Goal: Check status: Check status

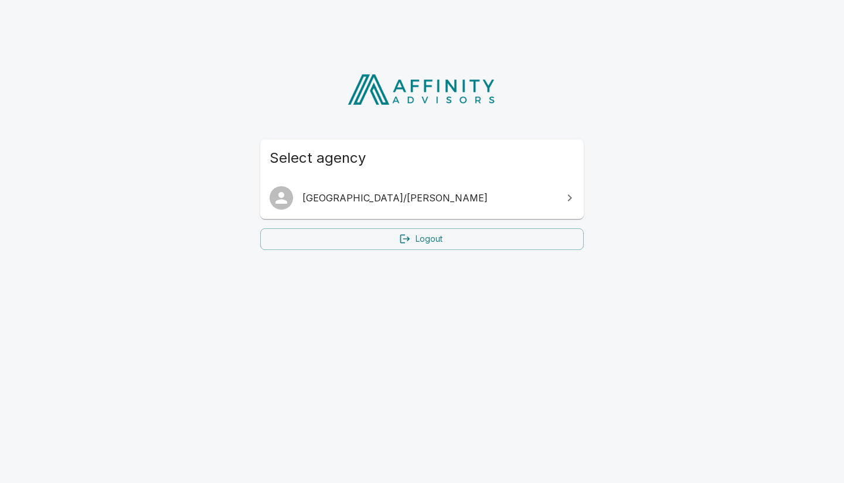
click at [398, 192] on span "[GEOGRAPHIC_DATA]/[PERSON_NAME]" at bounding box center [428, 198] width 253 height 14
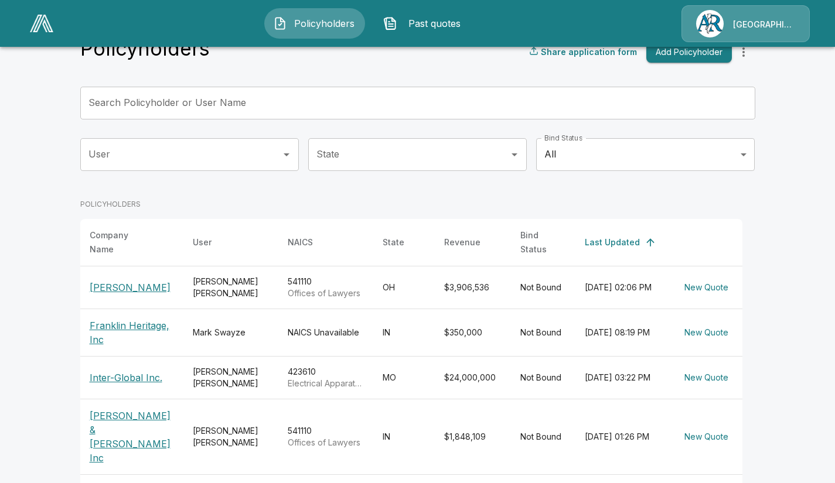
scroll to position [37, 0]
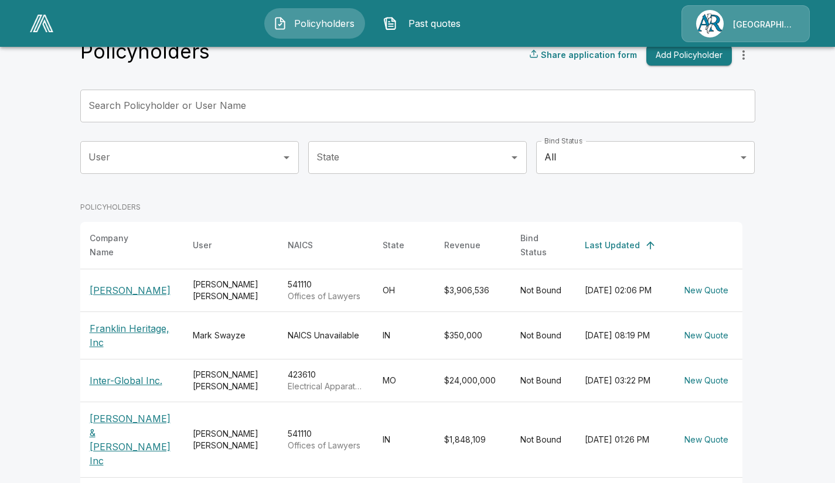
click at [484, 107] on input "Search Policyholder or User Name" at bounding box center [411, 106] width 662 height 33
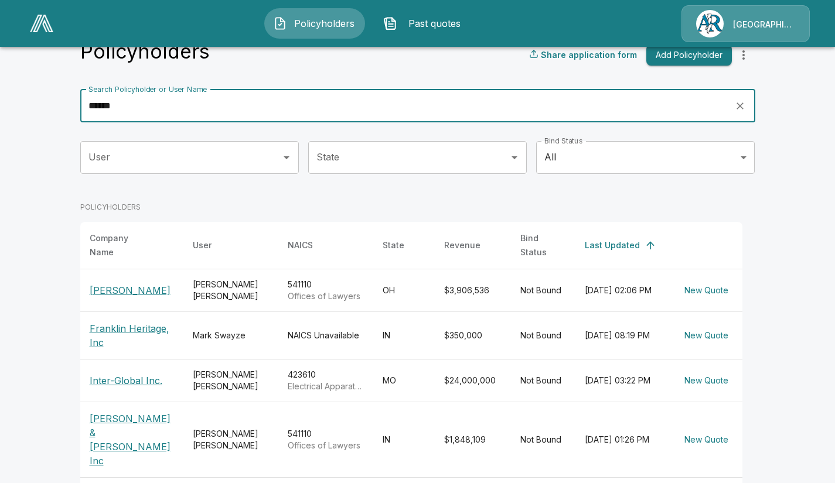
type input "******"
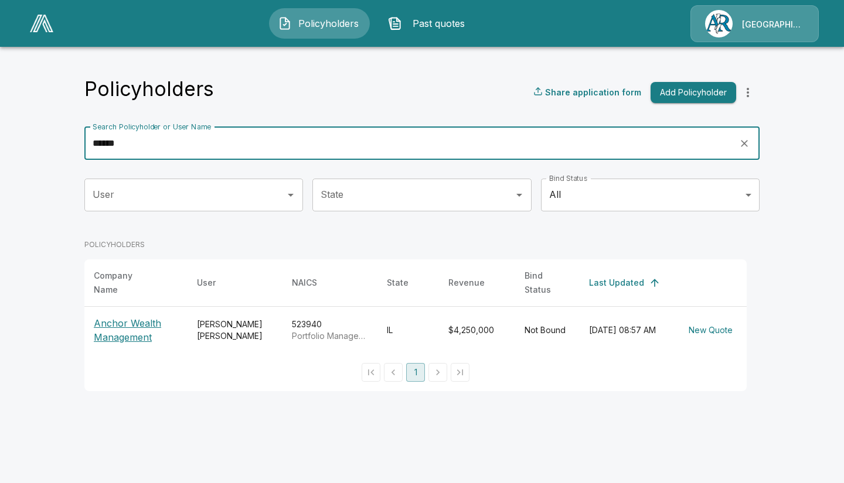
click at [127, 325] on p "Anchor Wealth Management" at bounding box center [136, 330] width 84 height 28
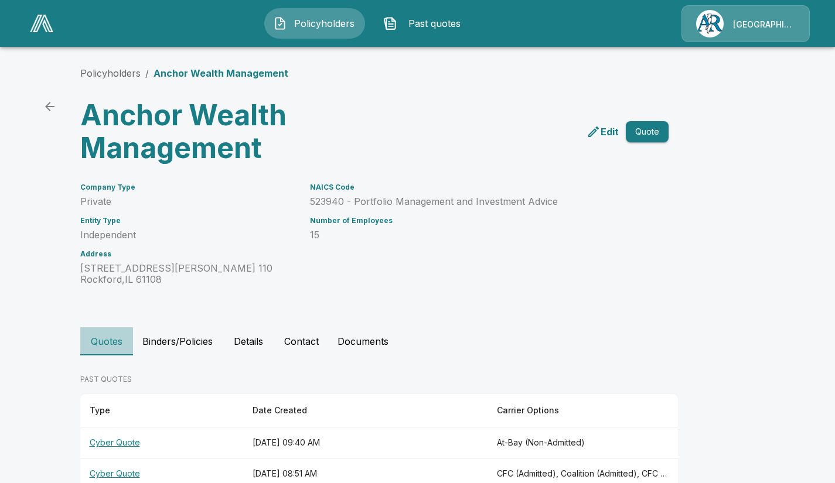
click at [104, 340] on button "Quotes" at bounding box center [106, 341] width 53 height 28
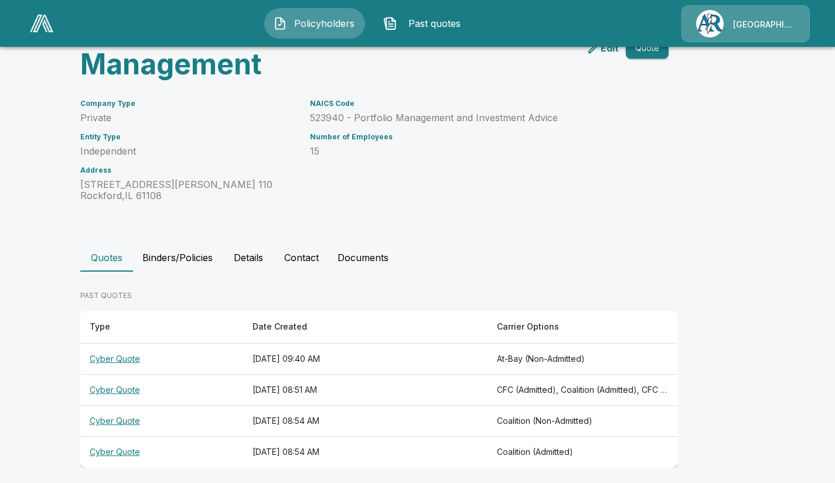
scroll to position [90, 0]
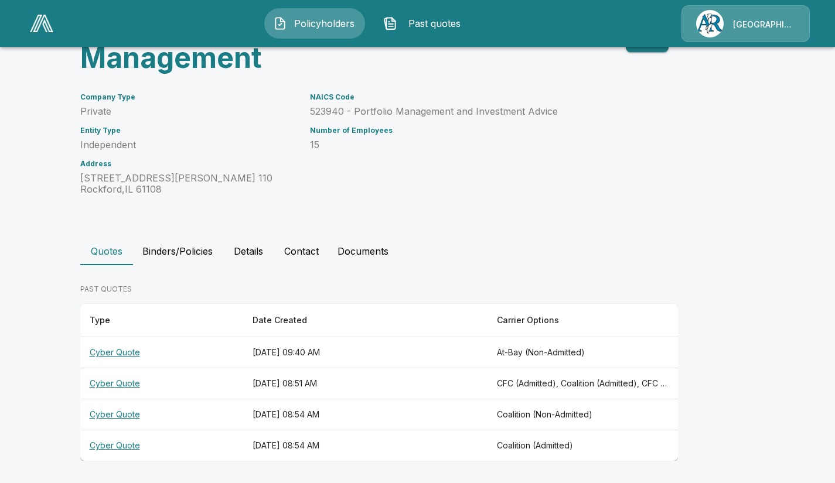
click at [124, 354] on th "Cyber Quote" at bounding box center [161, 352] width 163 height 31
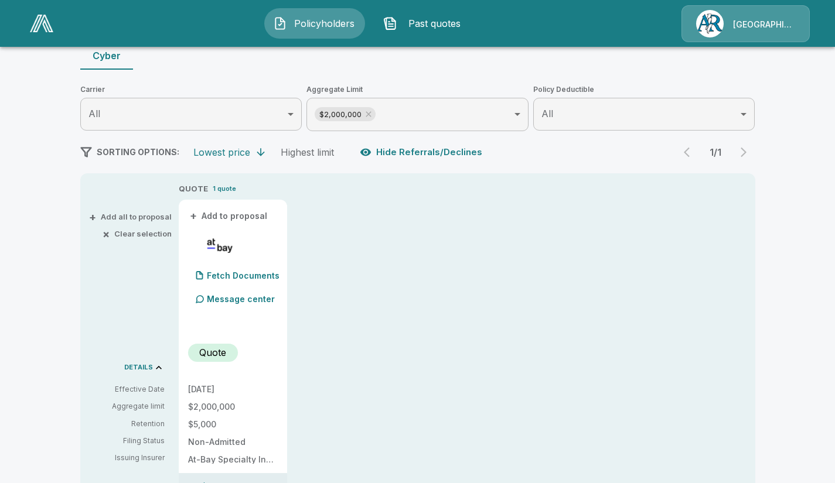
scroll to position [116, 0]
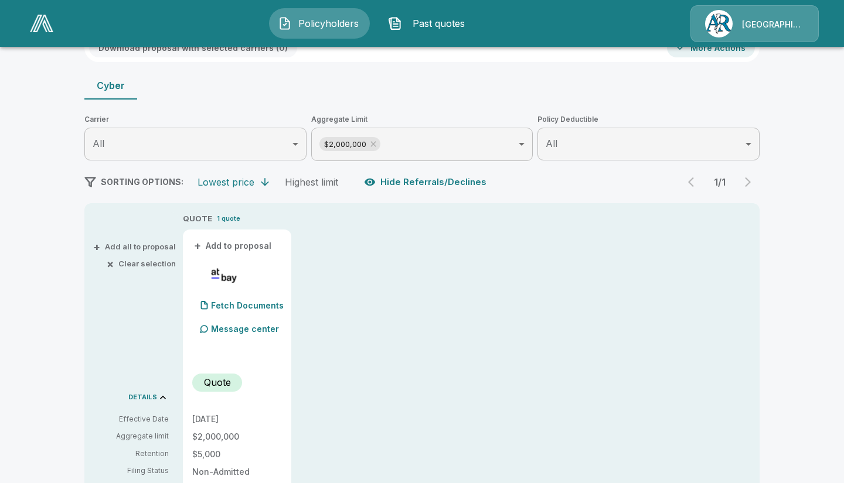
click at [518, 143] on body "Policyholders Past quotes Arlington/[PERSON_NAME] Policyholders / Anchor Wealth…" at bounding box center [422, 485] width 844 height 1203
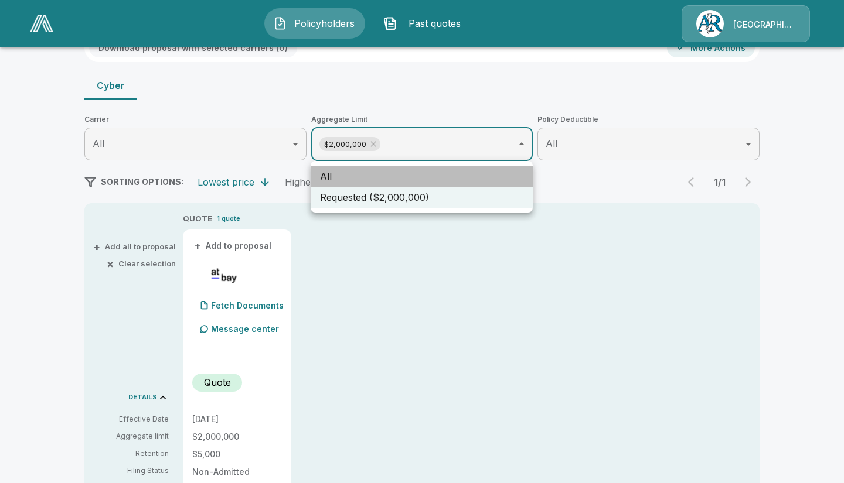
click at [344, 178] on li "All" at bounding box center [421, 176] width 222 height 21
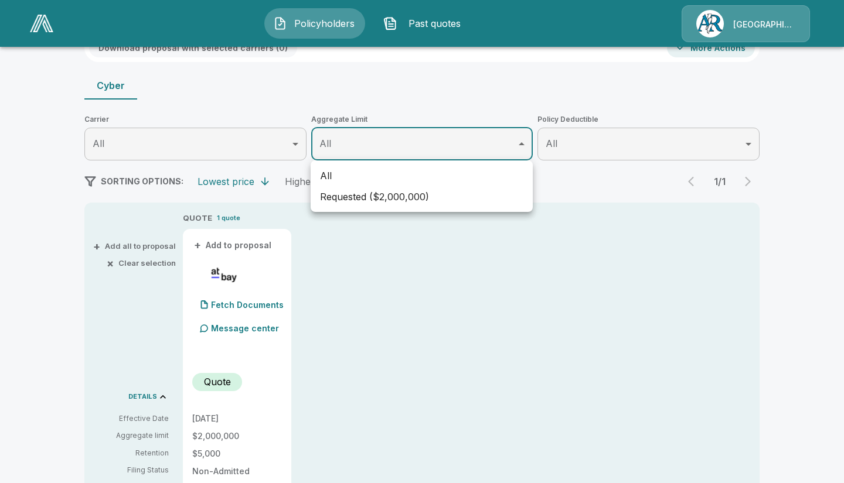
click at [346, 183] on li "All" at bounding box center [421, 175] width 222 height 21
click at [410, 147] on div at bounding box center [422, 241] width 844 height 483
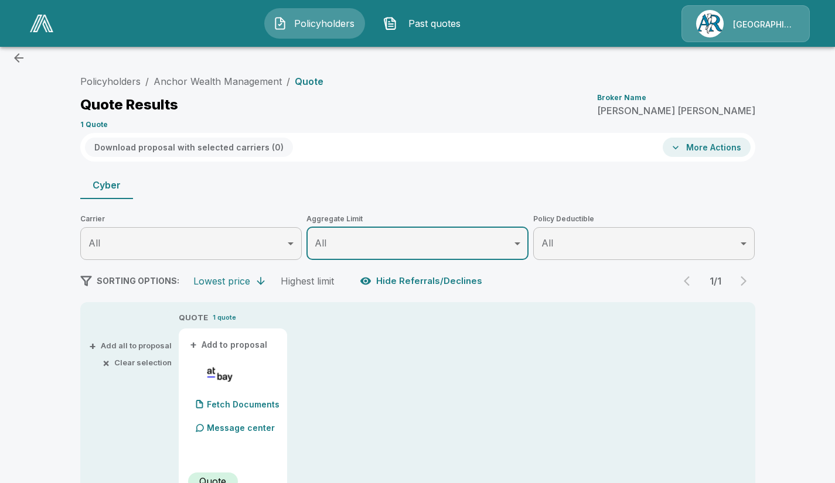
scroll to position [0, 0]
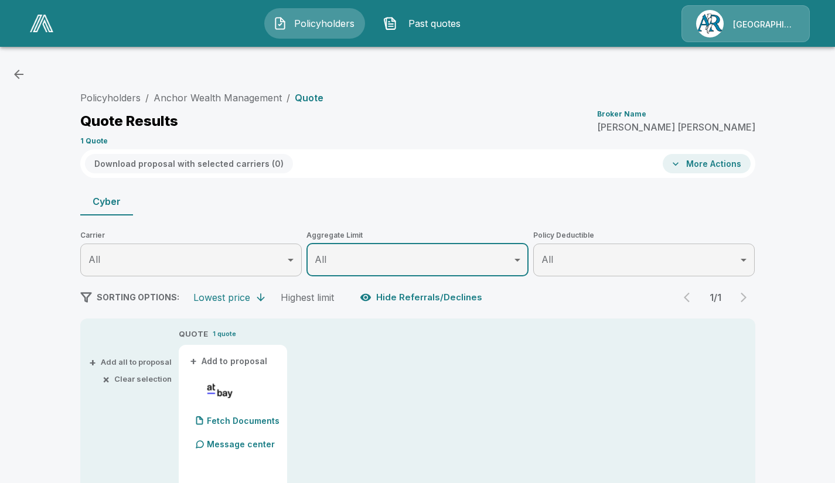
click at [17, 76] on icon "button" at bounding box center [18, 74] width 9 height 9
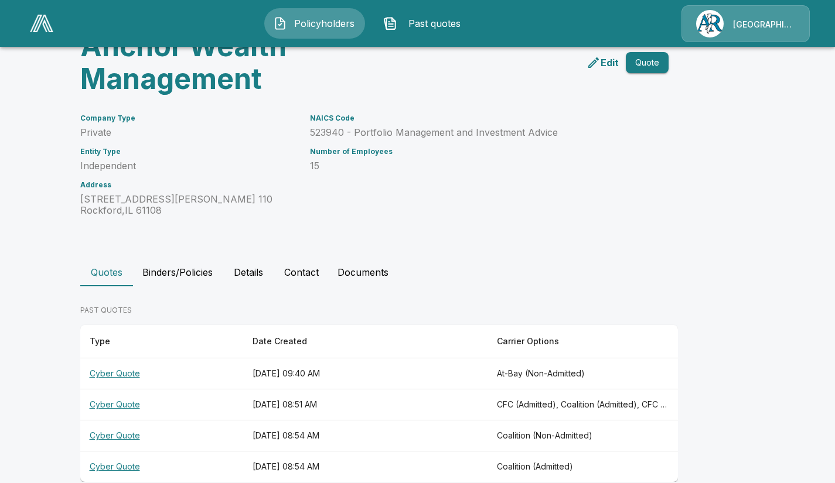
scroll to position [70, 0]
click at [127, 373] on th "Cyber Quote" at bounding box center [161, 373] width 163 height 31
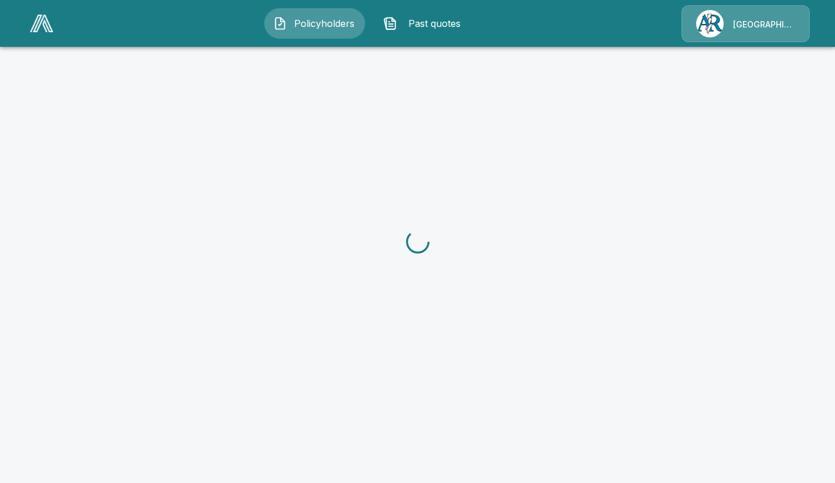
scroll to position [70, 0]
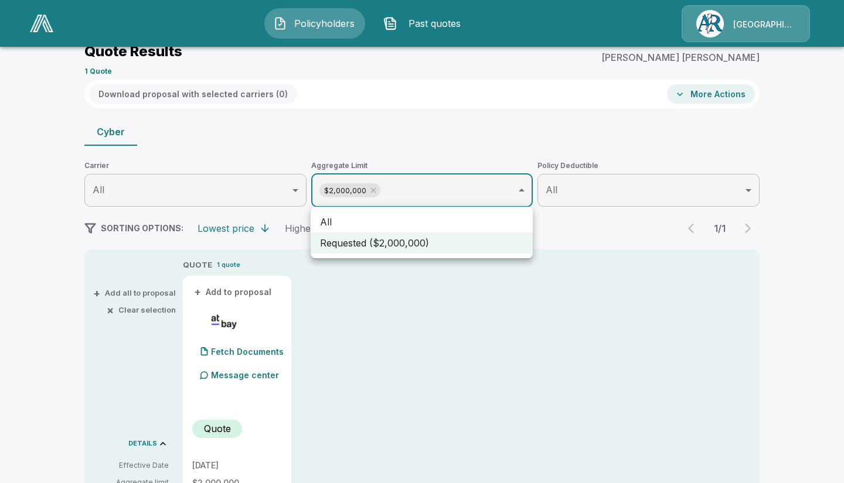
click at [298, 187] on div at bounding box center [422, 241] width 844 height 483
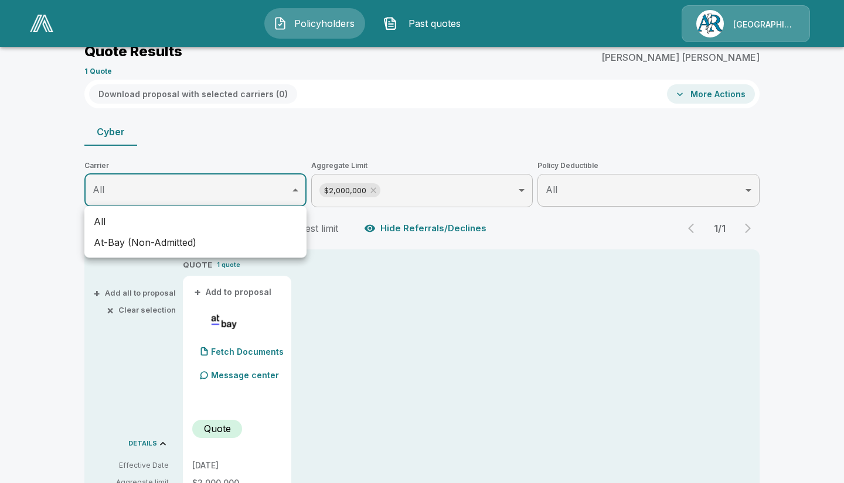
click at [176, 238] on li "At-Bay (Non-Admitted)" at bounding box center [195, 242] width 222 height 21
type input "**********"
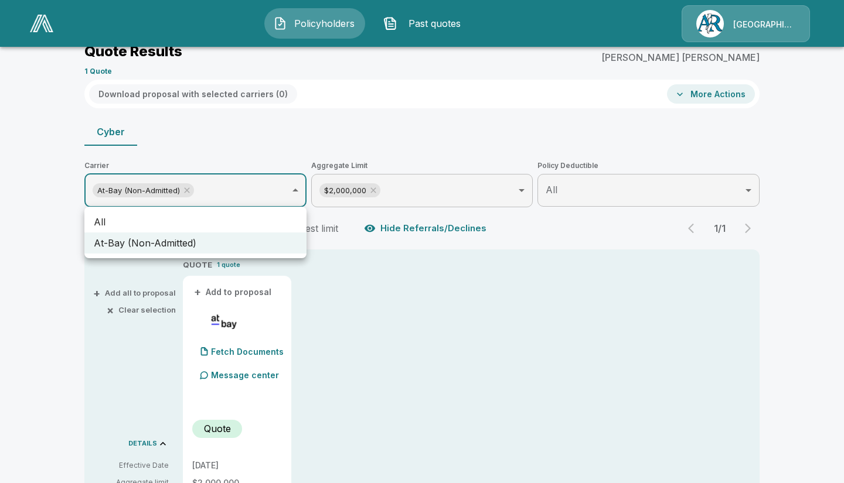
click at [523, 187] on div at bounding box center [422, 241] width 844 height 483
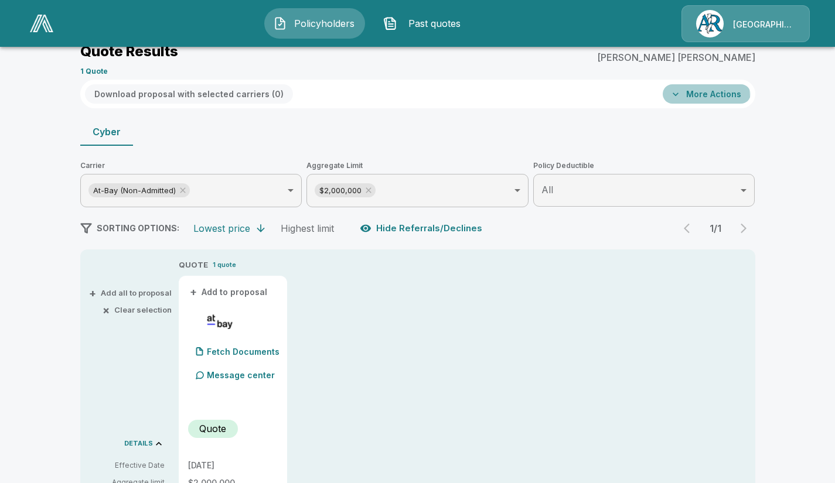
click at [681, 97] on icon "button" at bounding box center [676, 94] width 12 height 12
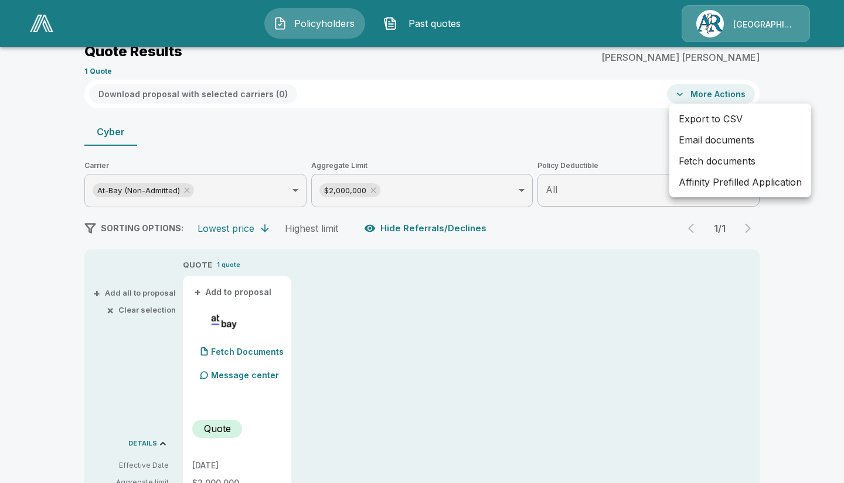
drag, startPoint x: 837, startPoint y: 231, endPoint x: 791, endPoint y: 175, distance: 72.5
click at [834, 229] on div at bounding box center [422, 241] width 844 height 483
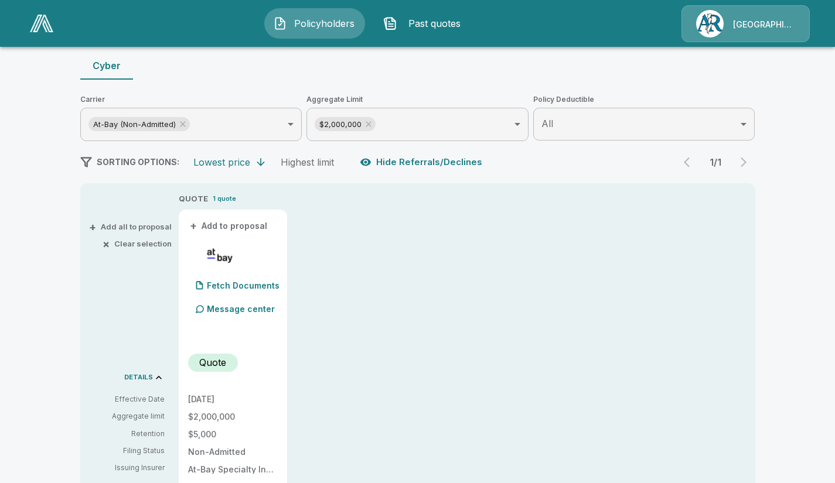
scroll to position [118, 0]
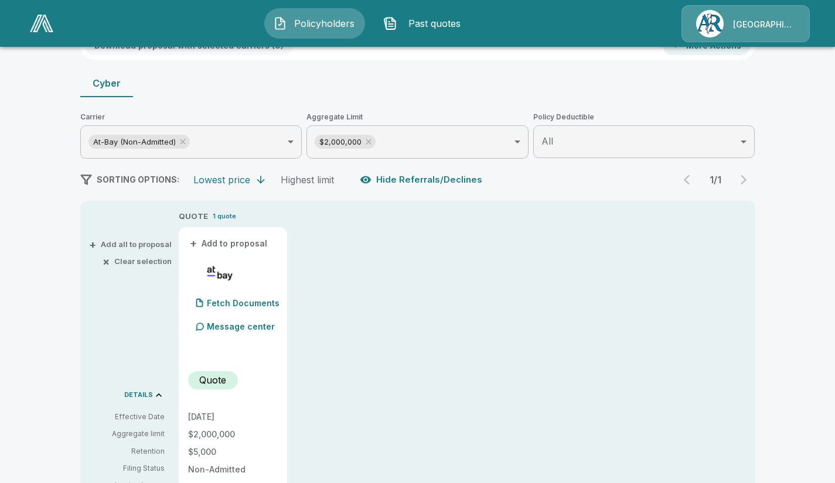
click at [149, 394] on p "DETAILS" at bounding box center [138, 395] width 29 height 6
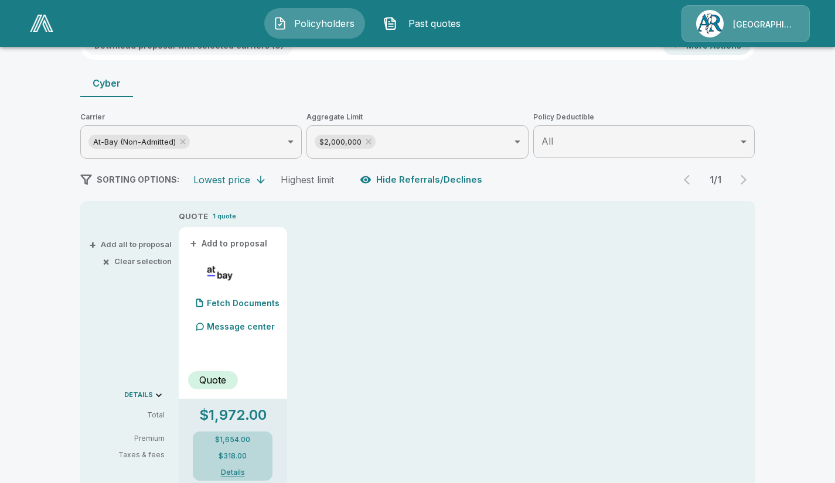
click at [149, 393] on p "DETAILS" at bounding box center [138, 395] width 29 height 6
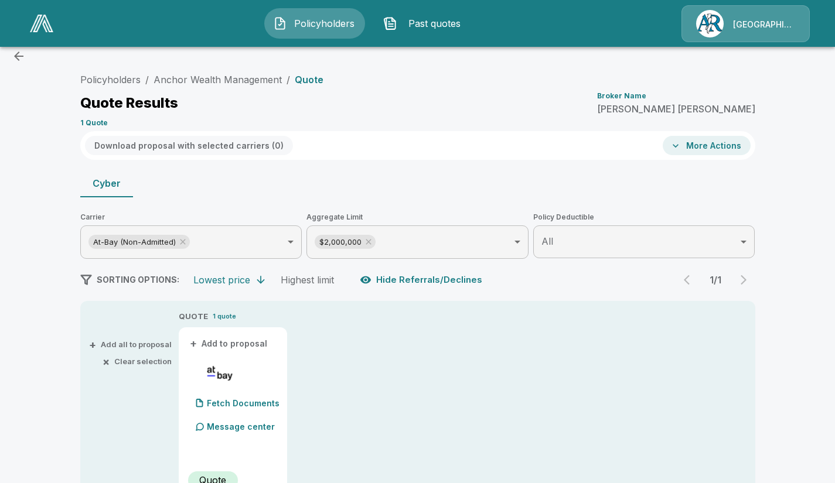
scroll to position [0, 0]
